Goal: Information Seeking & Learning: Learn about a topic

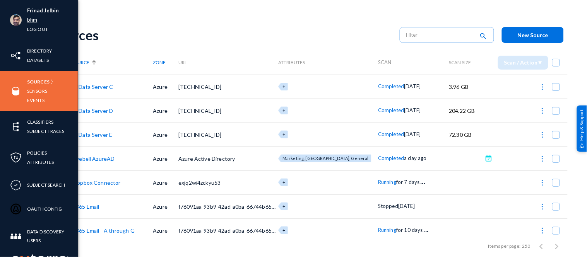
click at [34, 17] on link "bhm" at bounding box center [32, 19] width 10 height 9
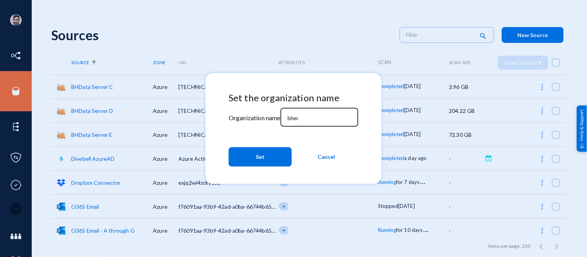
click at [303, 114] on div "bhm" at bounding box center [319, 117] width 70 height 20
type input "b"
type input "[PERSON_NAME]"
click at [265, 156] on button "Set" at bounding box center [260, 156] width 63 height 19
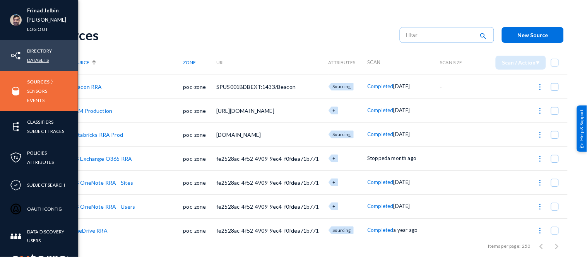
click at [35, 60] on link "Datasets" at bounding box center [38, 60] width 22 height 9
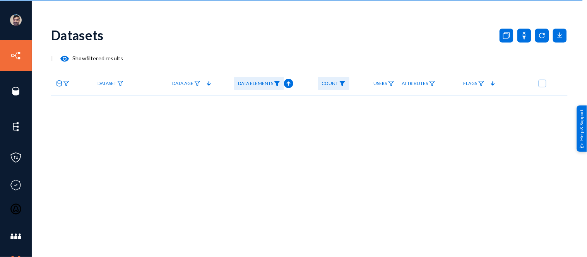
click at [278, 82] on img at bounding box center [277, 83] width 6 height 5
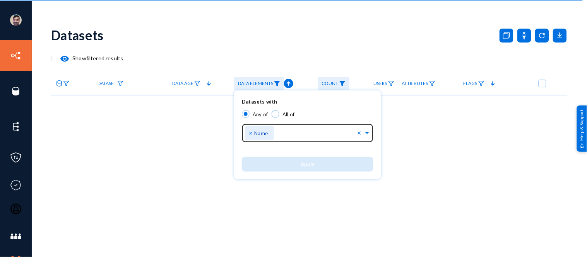
click at [250, 133] on span "×" at bounding box center [251, 132] width 5 height 7
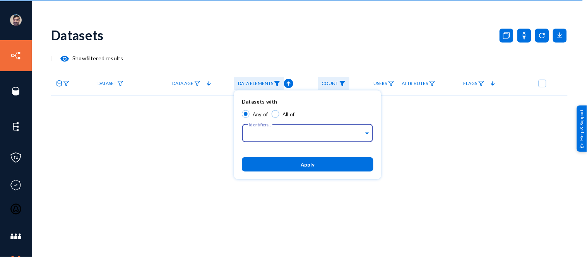
click at [523, 34] on div at bounding box center [293, 128] width 587 height 257
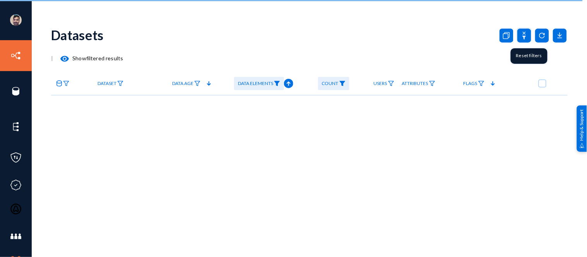
click at [523, 34] on icon at bounding box center [524, 36] width 14 height 14
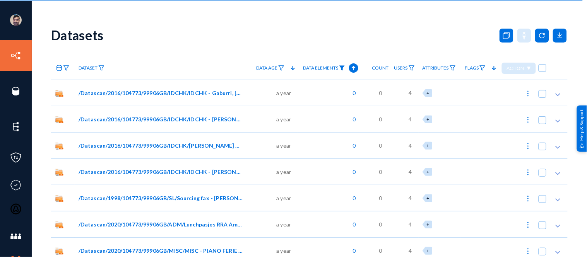
click at [341, 67] on img at bounding box center [342, 67] width 6 height 5
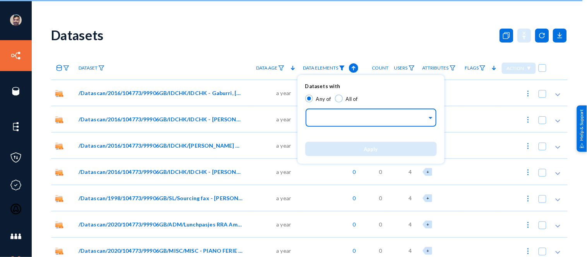
click at [325, 116] on input "text" at bounding box center [369, 118] width 116 height 7
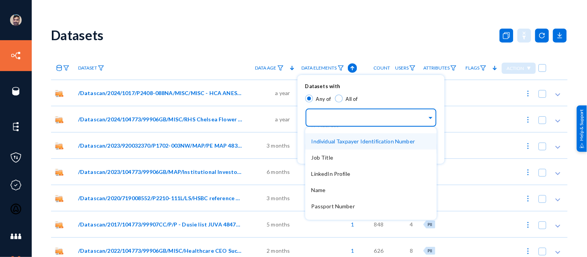
scroll to position [244, 0]
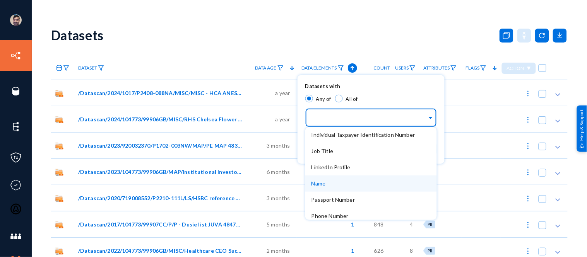
click at [326, 184] on div "Name" at bounding box center [370, 184] width 131 height 16
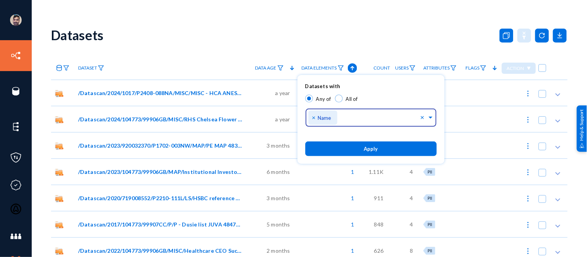
click at [372, 149] on span "Apply" at bounding box center [371, 149] width 14 height 6
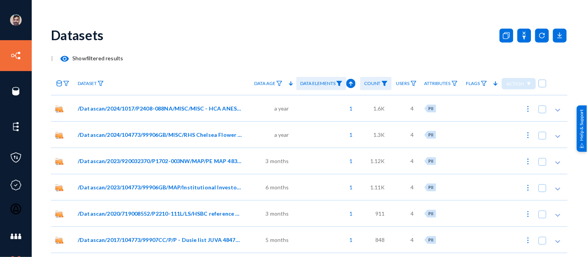
click at [63, 57] on mat-icon "visibility" at bounding box center [64, 58] width 9 height 9
click at [63, 58] on mat-icon "visibility" at bounding box center [64, 58] width 9 height 9
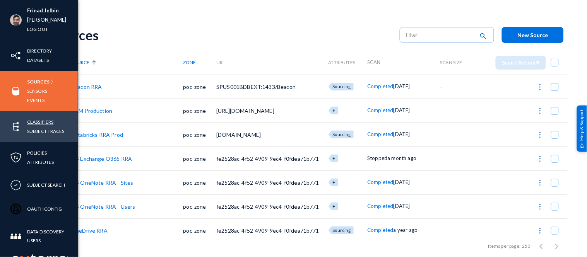
click at [35, 125] on link "Classifiers" at bounding box center [40, 122] width 26 height 9
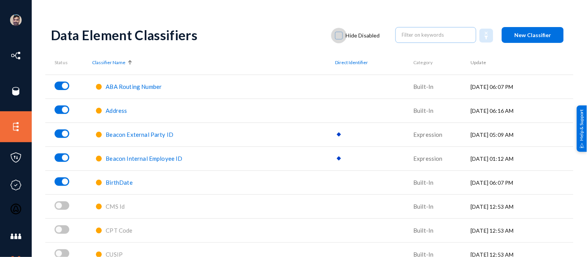
click at [338, 36] on span at bounding box center [339, 36] width 8 height 8
checkbox input "true"
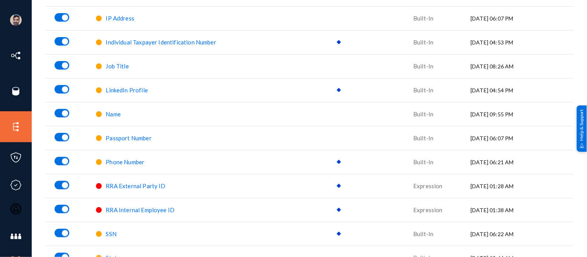
scroll to position [422, 0]
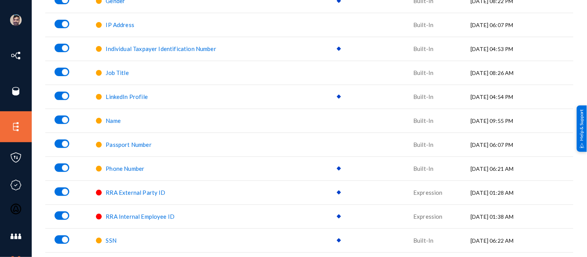
click at [114, 122] on span "Name" at bounding box center [113, 120] width 15 height 7
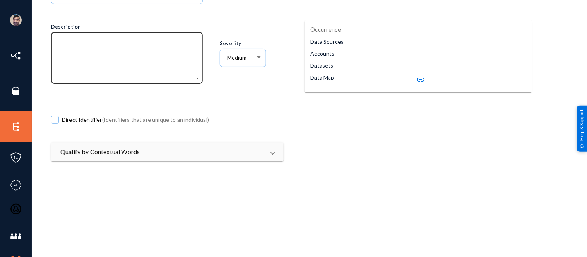
scroll to position [94, 0]
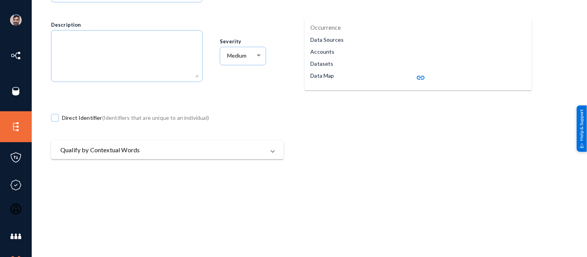
click at [116, 151] on mat-panel-title "Qualify by Contextual Words" at bounding box center [162, 149] width 205 height 9
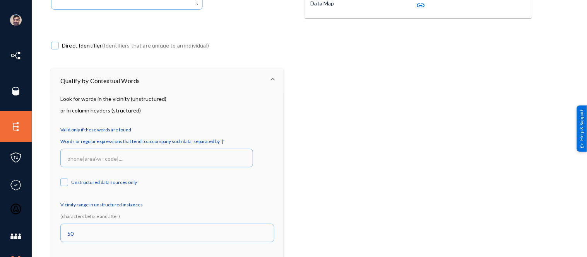
scroll to position [167, 0]
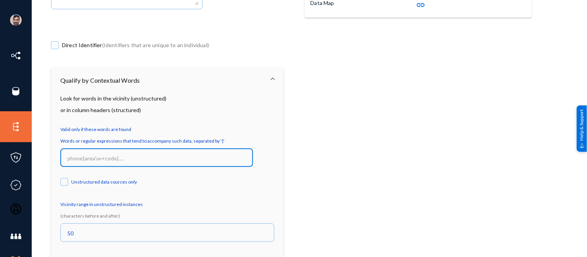
click at [90, 159] on input at bounding box center [158, 158] width 181 height 7
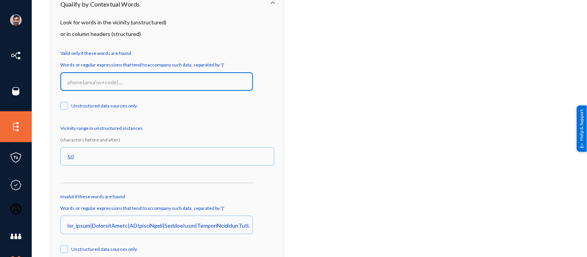
scroll to position [249, 0]
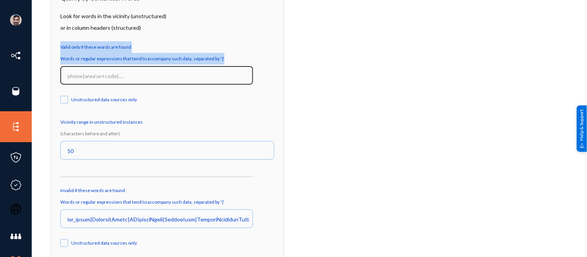
drag, startPoint x: 59, startPoint y: 43, endPoint x: 198, endPoint y: 73, distance: 142.9
click at [199, 74] on div "Look for words in the vicinity (unstructured) or in column headers (structured)…" at bounding box center [167, 168] width 232 height 316
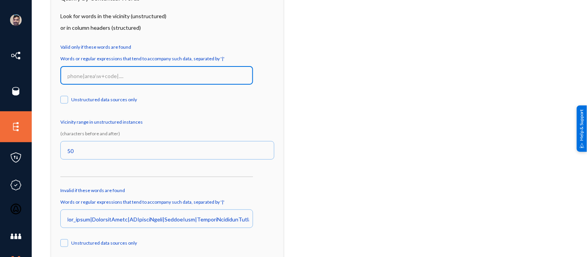
click at [163, 75] on input at bounding box center [158, 76] width 181 height 7
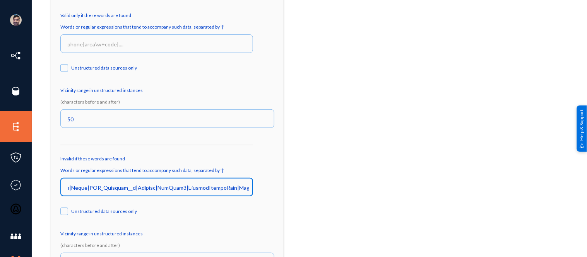
scroll to position [0, 1613]
drag, startPoint x: 75, startPoint y: 188, endPoint x: 268, endPoint y: 188, distance: 193.4
click at [268, 188] on div "Words or regular expressions that tend to accompany such data, separated by '|'" at bounding box center [167, 185] width 214 height 41
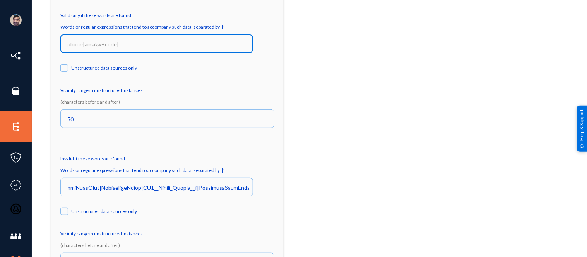
click at [96, 42] on input at bounding box center [158, 44] width 181 height 7
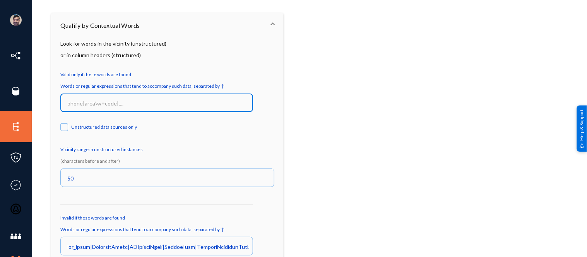
scroll to position [222, 0]
drag, startPoint x: 69, startPoint y: 99, endPoint x: 87, endPoint y: 97, distance: 18.3
click at [133, 101] on input at bounding box center [158, 103] width 181 height 7
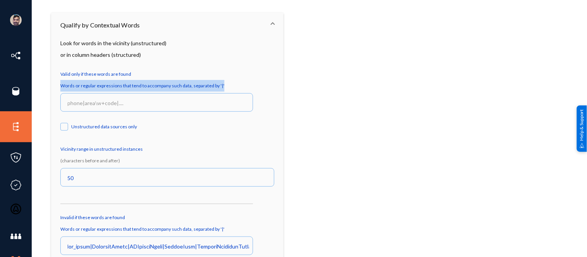
drag, startPoint x: 60, startPoint y: 84, endPoint x: 223, endPoint y: 87, distance: 163.2
click at [223, 87] on div "Look for words in the vicinity (unstructured) or in column headers (structured)…" at bounding box center [167, 196] width 232 height 316
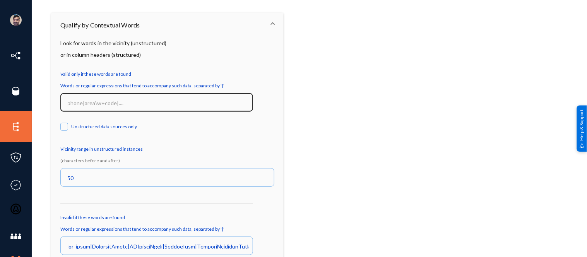
click at [182, 100] on input at bounding box center [158, 103] width 181 height 7
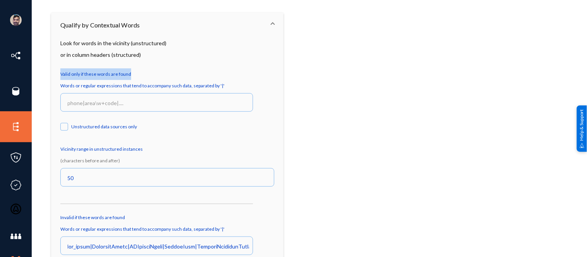
drag, startPoint x: 60, startPoint y: 74, endPoint x: 131, endPoint y: 72, distance: 71.6
click at [131, 72] on mat-label "Valid only if these words are found" at bounding box center [167, 74] width 214 height 12
click at [161, 74] on mat-label "Valid only if these words are found" at bounding box center [167, 74] width 214 height 12
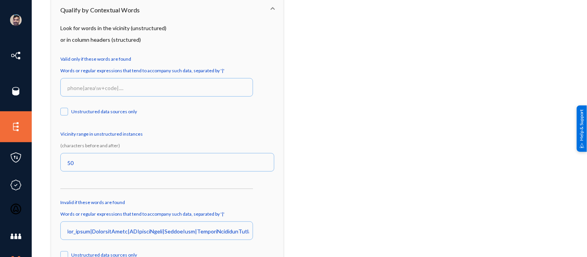
scroll to position [238, 0]
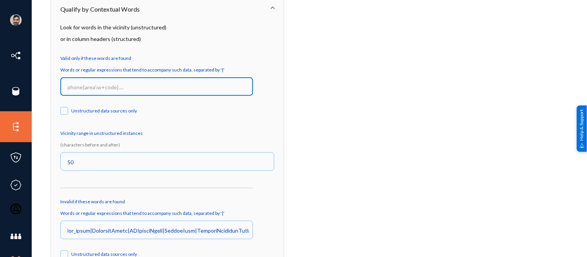
click at [115, 84] on input at bounding box center [158, 87] width 181 height 7
click at [195, 84] on input at bounding box center [158, 87] width 181 height 7
click at [92, 87] on input at bounding box center [158, 87] width 181 height 7
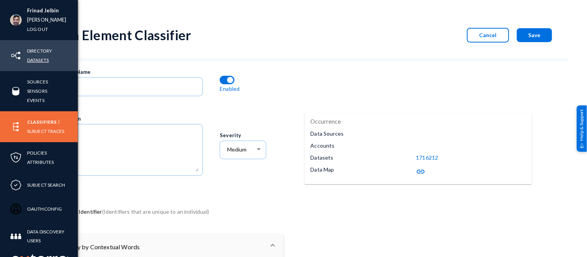
click at [38, 56] on link "Datasets" at bounding box center [38, 60] width 22 height 9
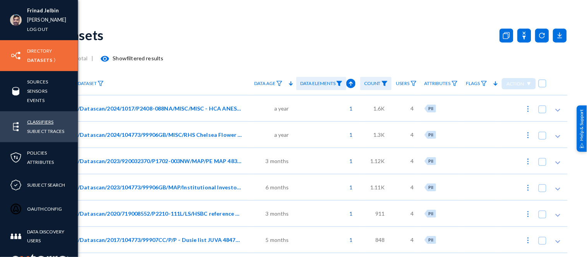
click at [38, 121] on link "Classifiers" at bounding box center [40, 122] width 26 height 9
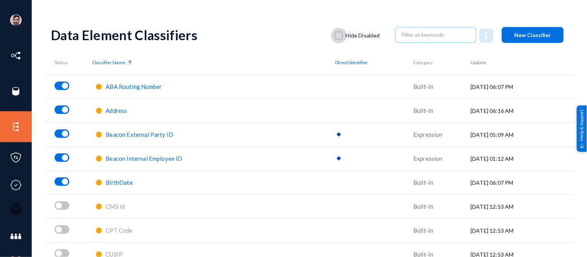
click at [338, 35] on span at bounding box center [339, 36] width 8 height 8
checkbox input "true"
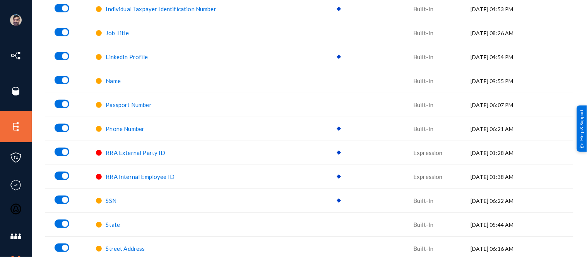
scroll to position [470, 0]
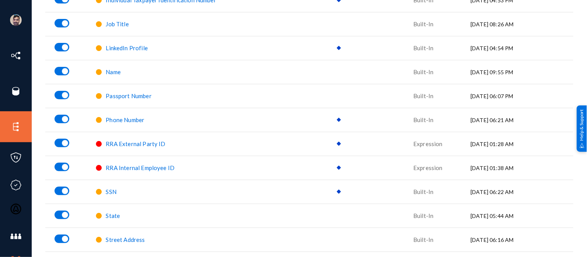
click at [114, 73] on span "Name" at bounding box center [113, 71] width 15 height 7
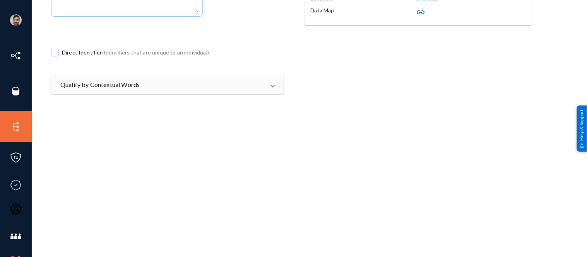
scroll to position [160, 0]
click at [186, 82] on mat-panel-title "Qualify by Contextual Words" at bounding box center [162, 84] width 205 height 9
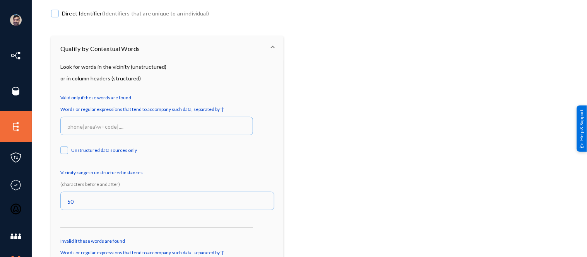
scroll to position [0, 0]
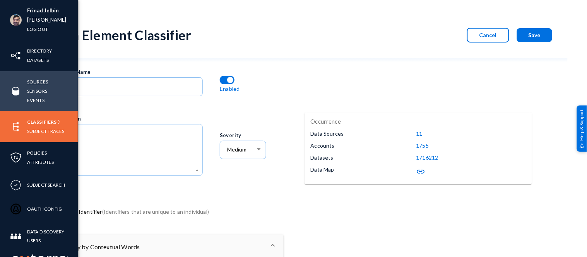
click at [42, 83] on link "Sources" at bounding box center [37, 81] width 21 height 9
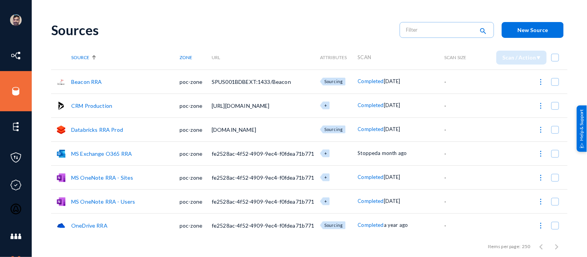
scroll to position [5, 0]
